Goal: Check status: Check status

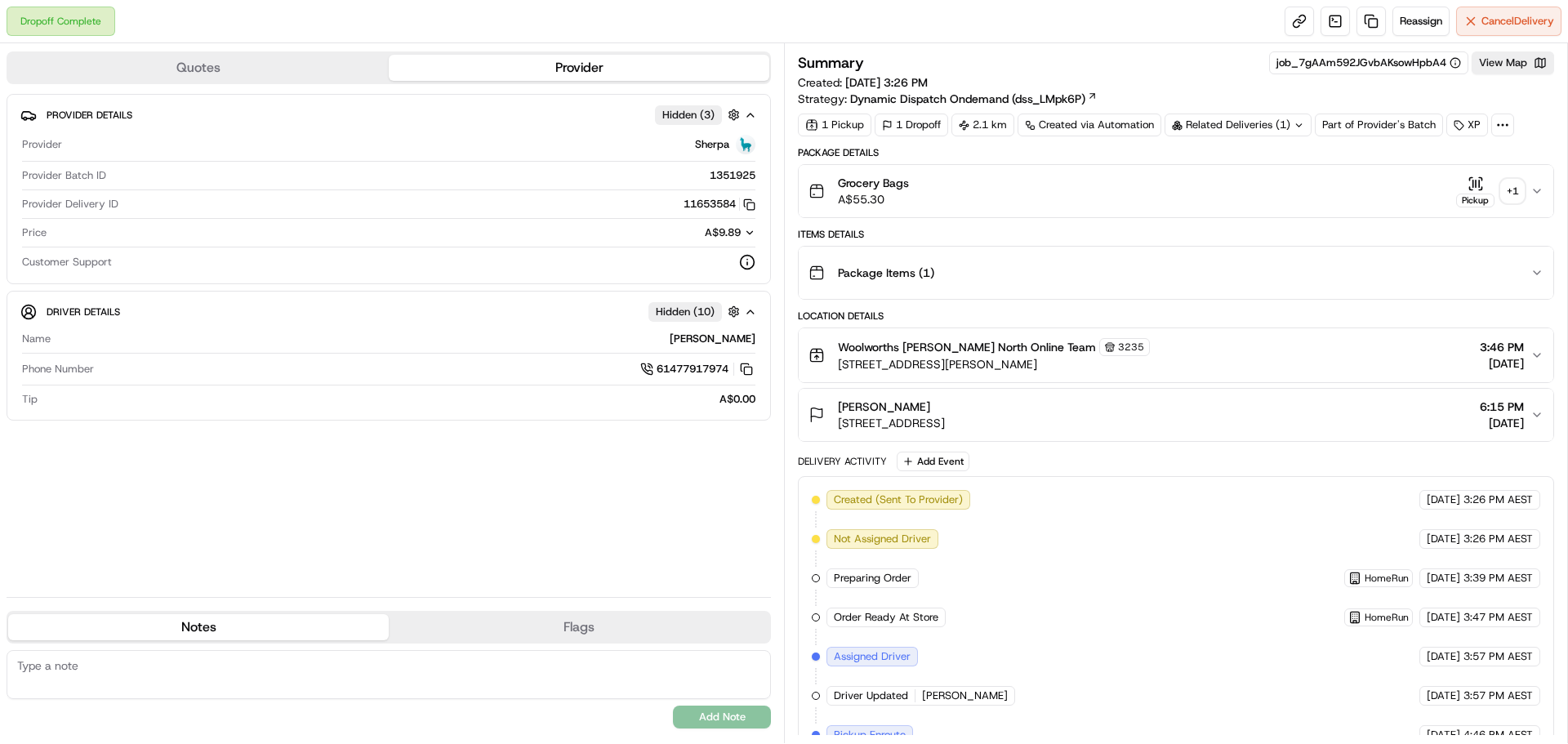
click at [1511, 190] on div "+ 1" at bounding box center [1513, 191] width 23 height 23
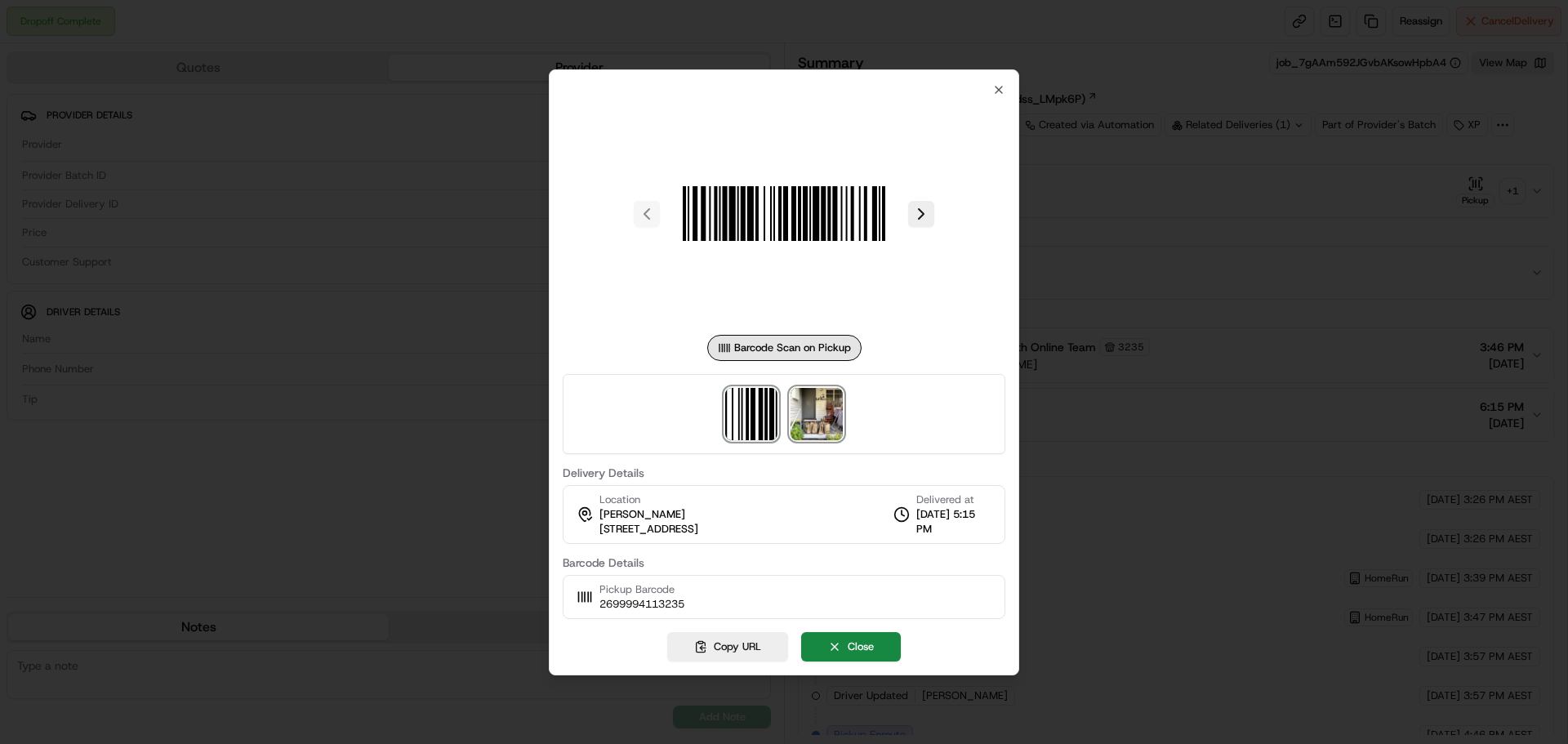
click at [811, 408] on img at bounding box center [817, 414] width 52 height 52
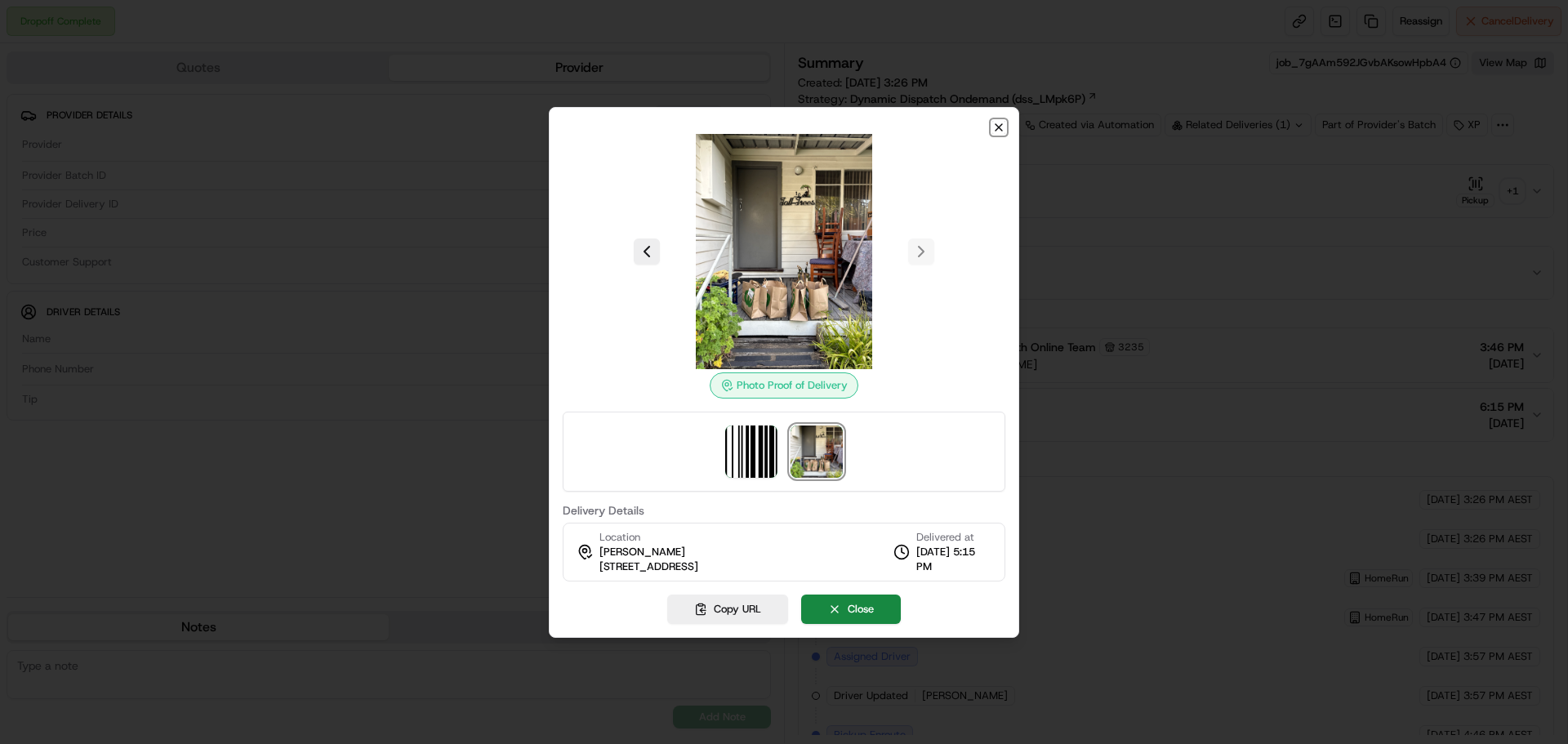
click at [996, 127] on icon "button" at bounding box center [998, 126] width 13 height 13
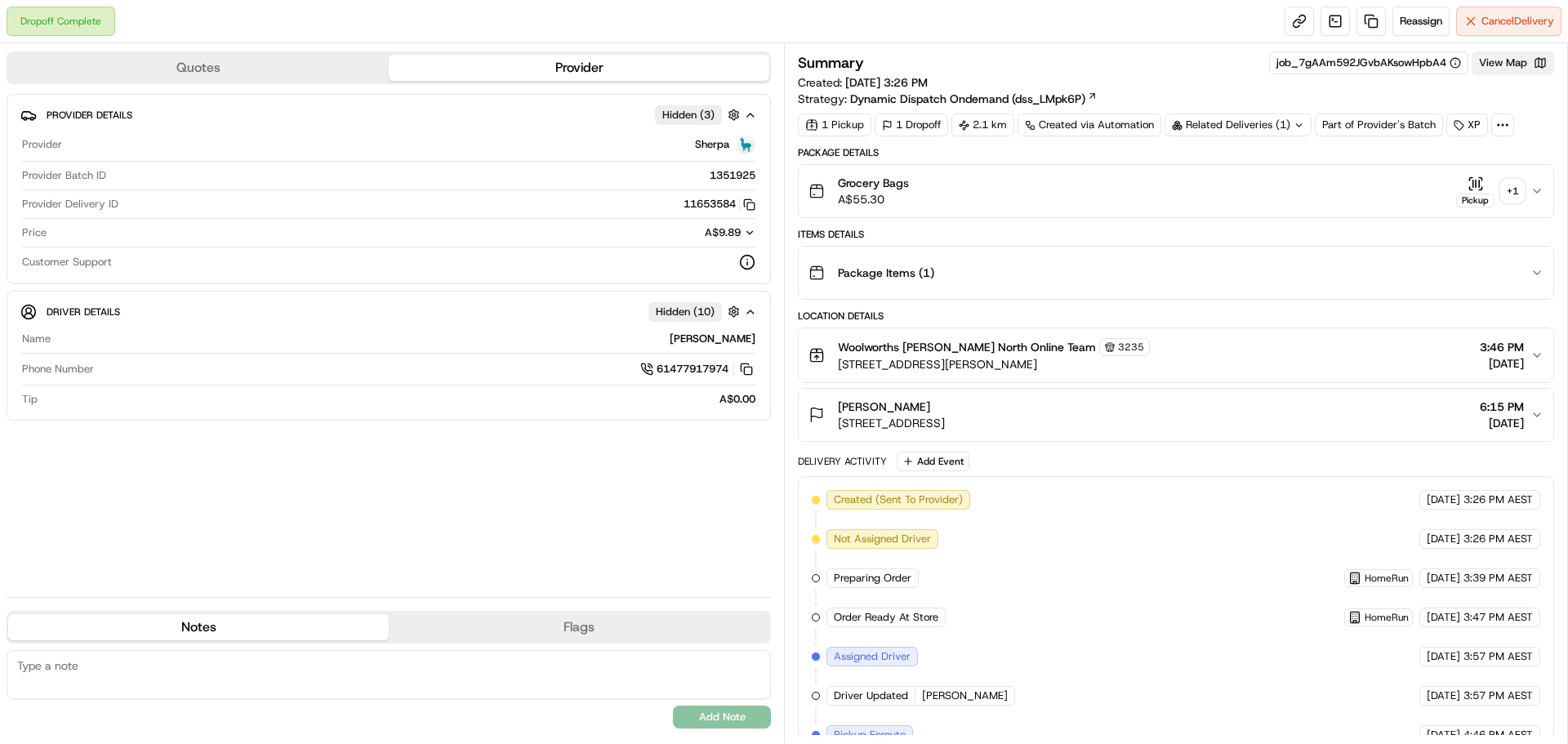
click at [1494, 63] on button "View Map" at bounding box center [1513, 63] width 83 height 23
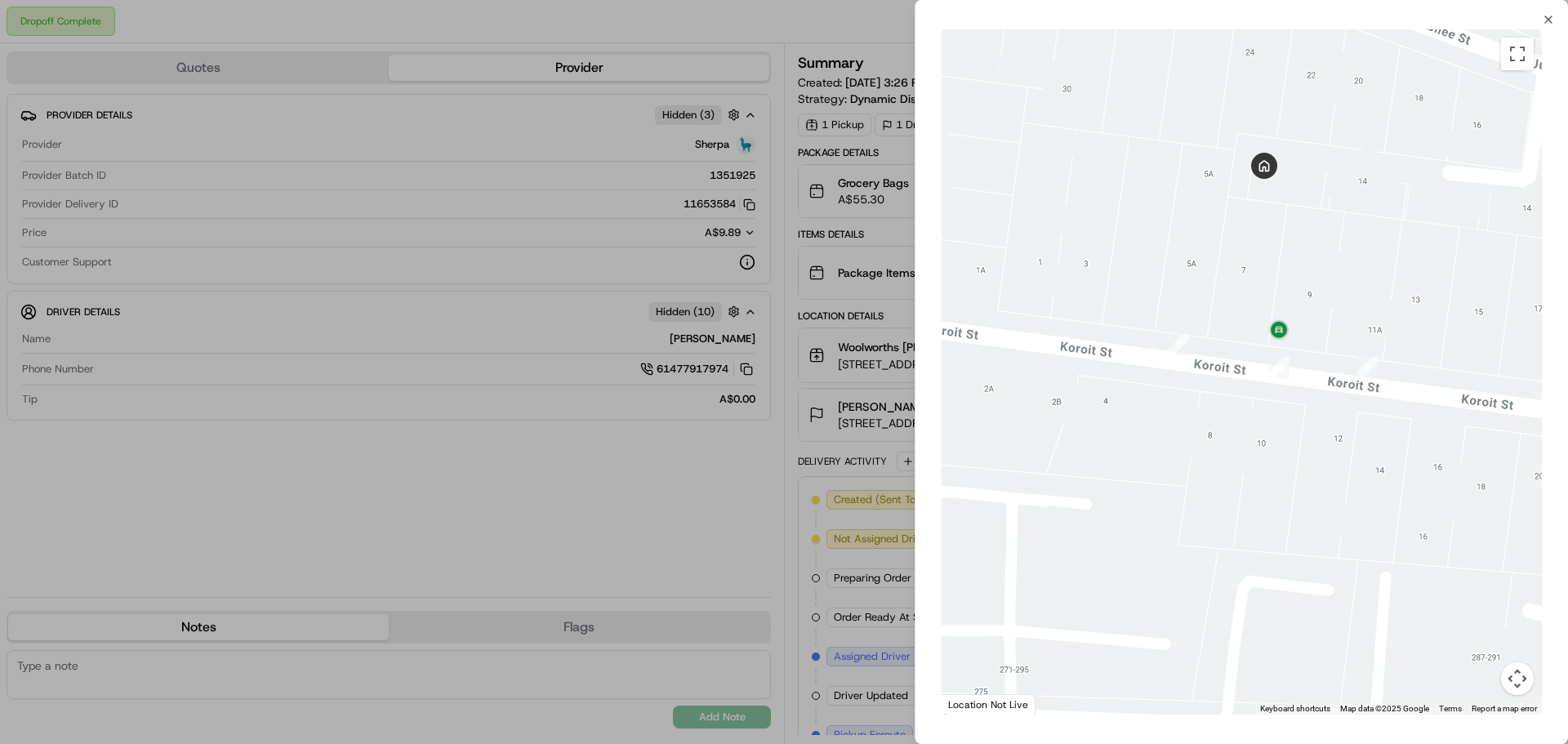
drag, startPoint x: 1261, startPoint y: 264, endPoint x: 1334, endPoint y: 300, distance: 81.4
click at [1334, 300] on div at bounding box center [1242, 371] width 600 height 685
click at [1545, 19] on icon "button" at bounding box center [1548, 18] width 13 height 13
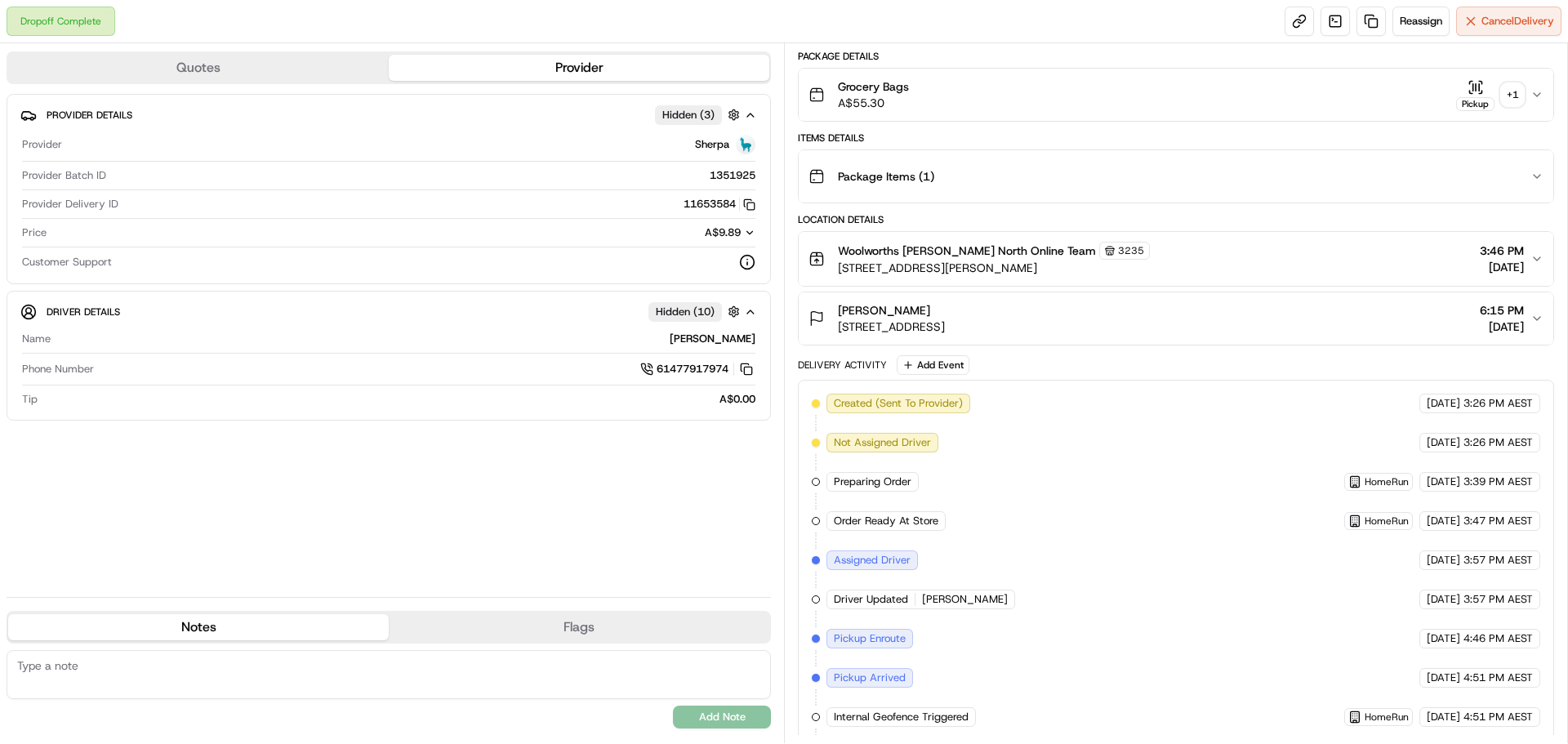
scroll to position [258, 0]
